Goal: Task Accomplishment & Management: Use online tool/utility

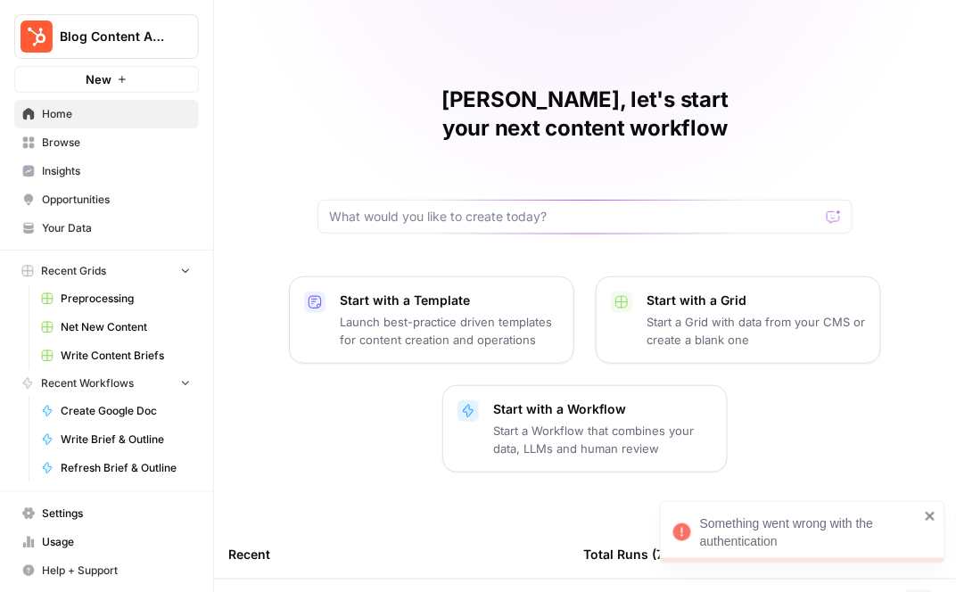
click at [95, 119] on span "Home" at bounding box center [116, 114] width 149 height 16
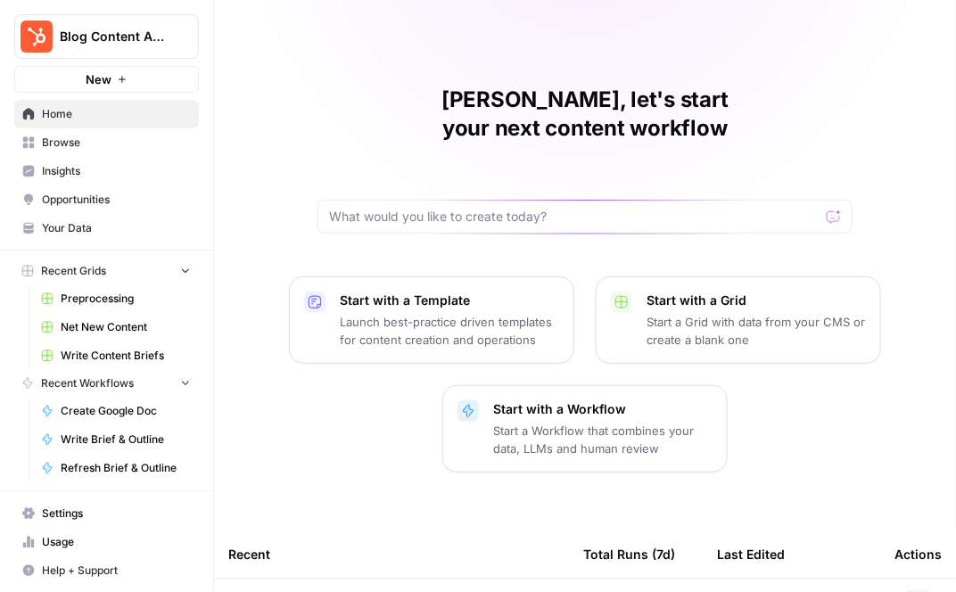
click at [94, 332] on span "Net New Content" at bounding box center [126, 327] width 130 height 16
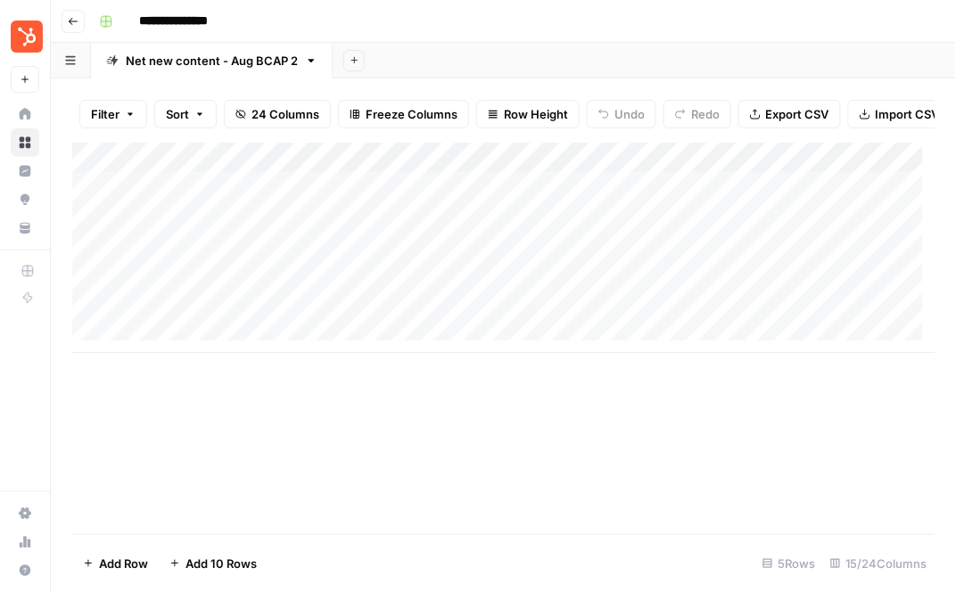
click at [64, 19] on button "Go back" at bounding box center [73, 21] width 23 height 23
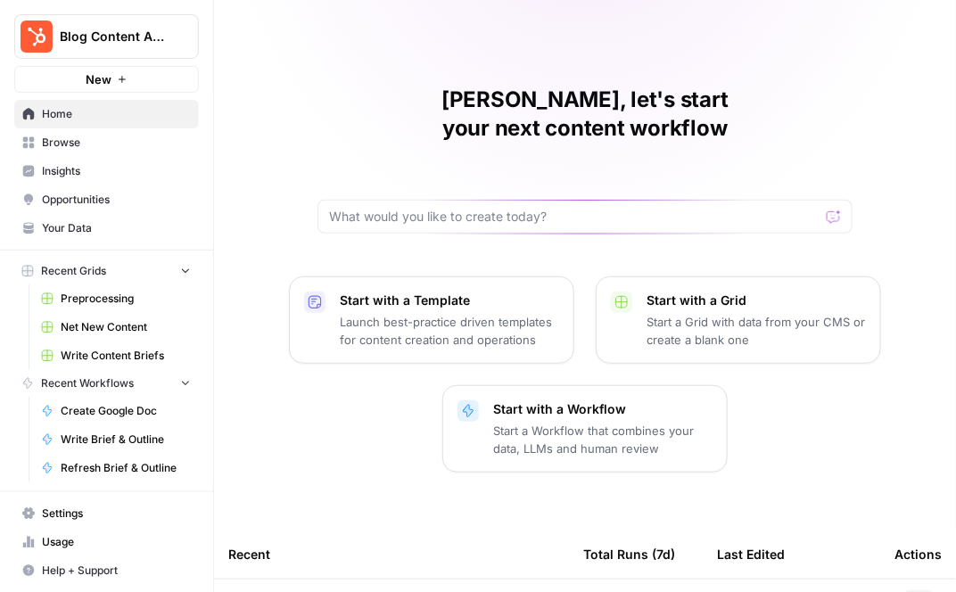
click at [130, 354] on span "Write Content Briefs" at bounding box center [126, 356] width 130 height 16
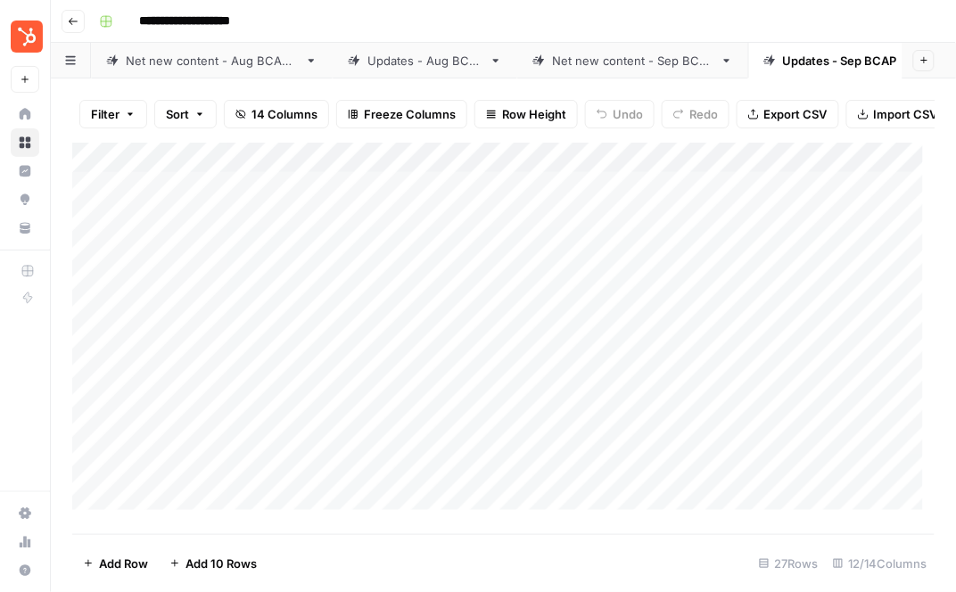
click at [623, 52] on div "Net new content - Sep BCAP" at bounding box center [632, 61] width 161 height 18
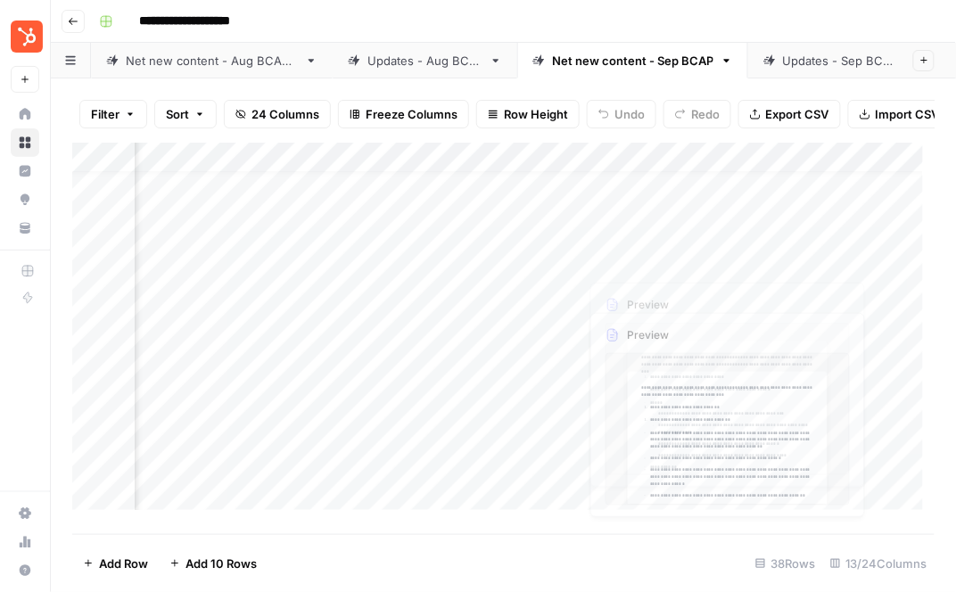
scroll to position [0, 595]
click at [542, 169] on div "Add Column" at bounding box center [504, 333] width 864 height 380
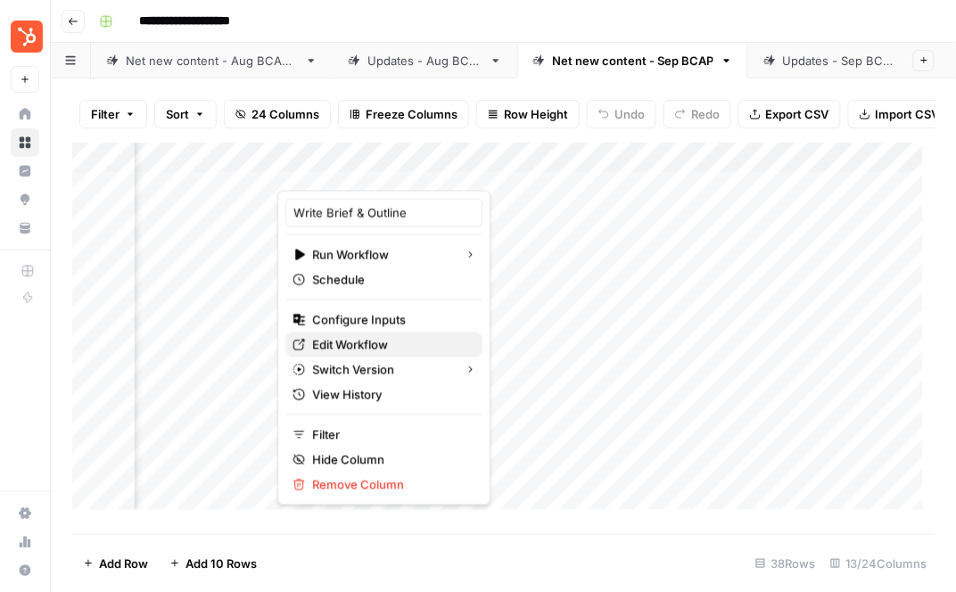
click at [367, 336] on span "Edit Workflow" at bounding box center [390, 345] width 156 height 18
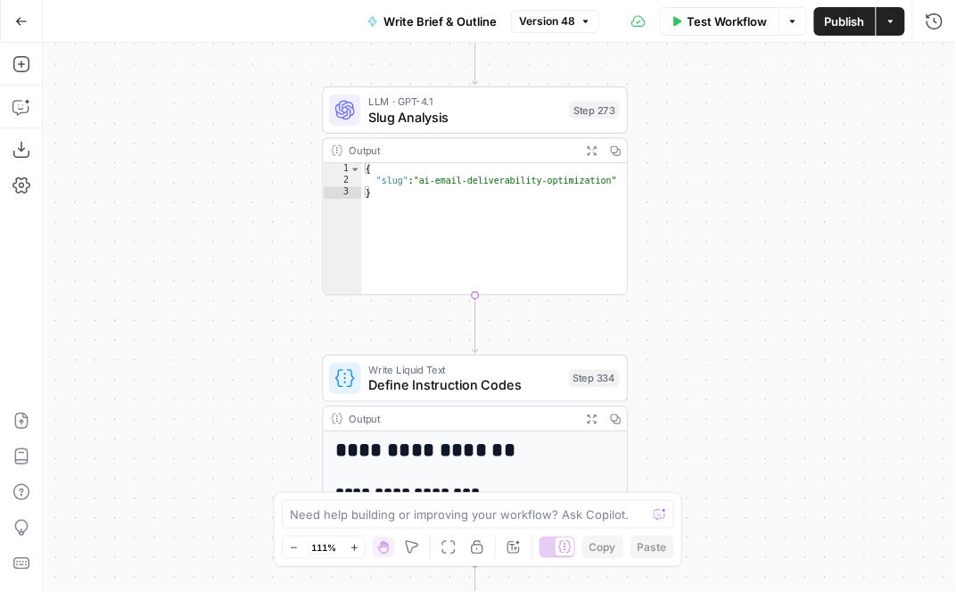
scroll to position [481, 0]
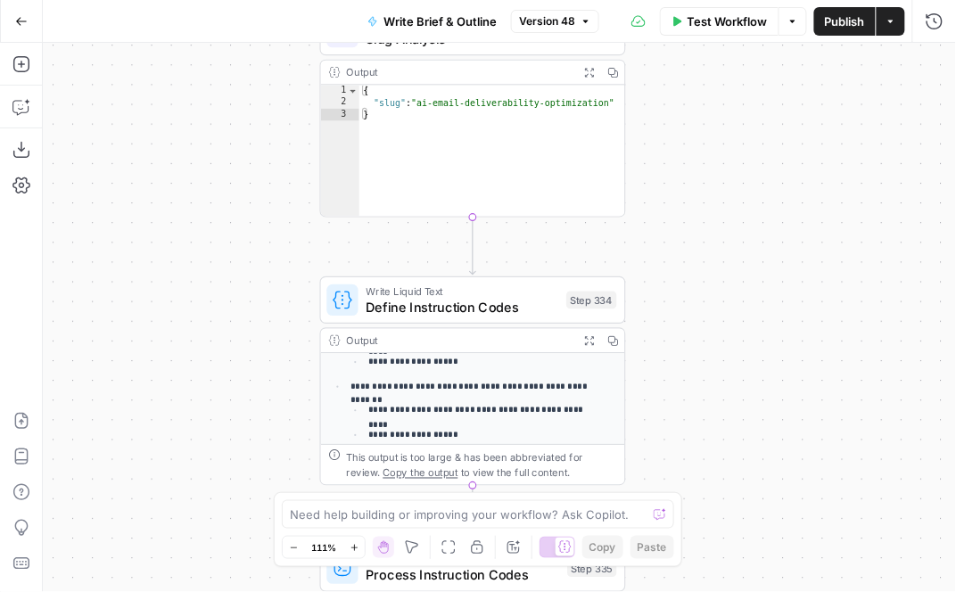
click at [19, 33] on button "Go Back" at bounding box center [21, 21] width 32 height 32
